Goal: Find specific page/section: Find specific page/section

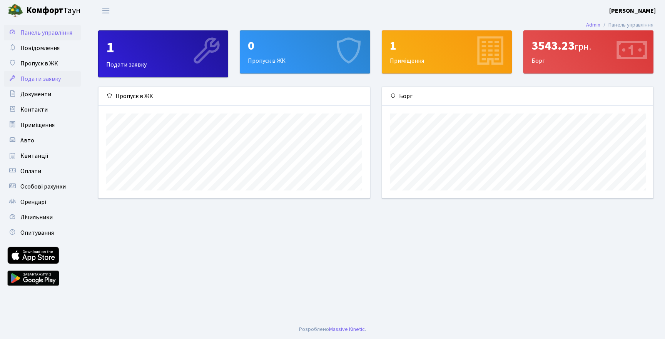
scroll to position [111, 271]
click at [34, 110] on span "Контакти" at bounding box center [33, 110] width 27 height 8
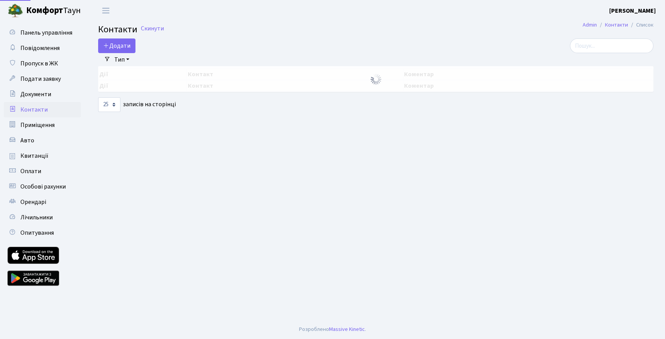
select select "25"
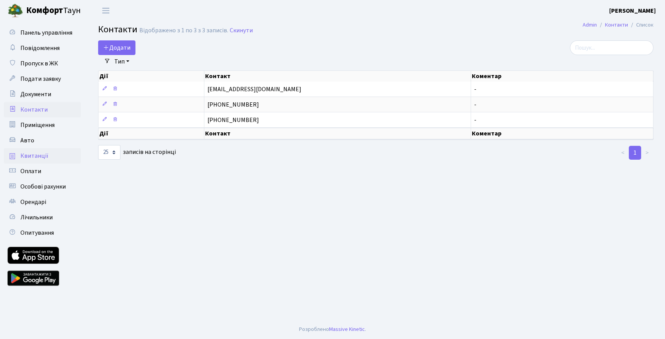
click at [37, 156] on span "Квитанції" at bounding box center [34, 156] width 28 height 8
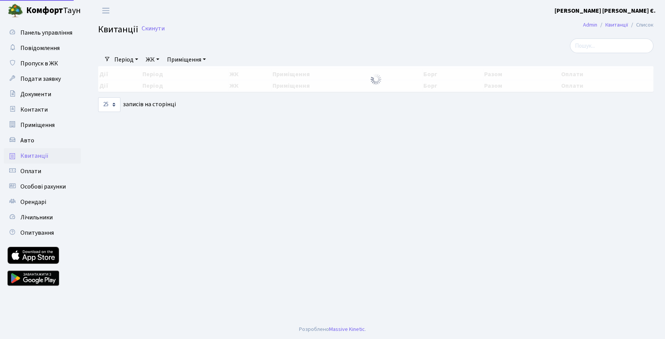
select select "25"
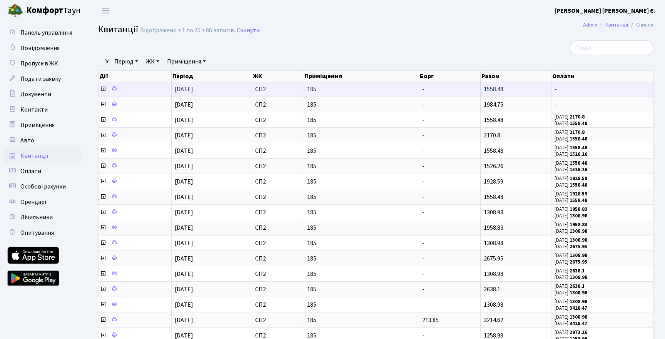
click at [102, 90] on icon at bounding box center [103, 89] width 6 height 6
